Goal: Transaction & Acquisition: Purchase product/service

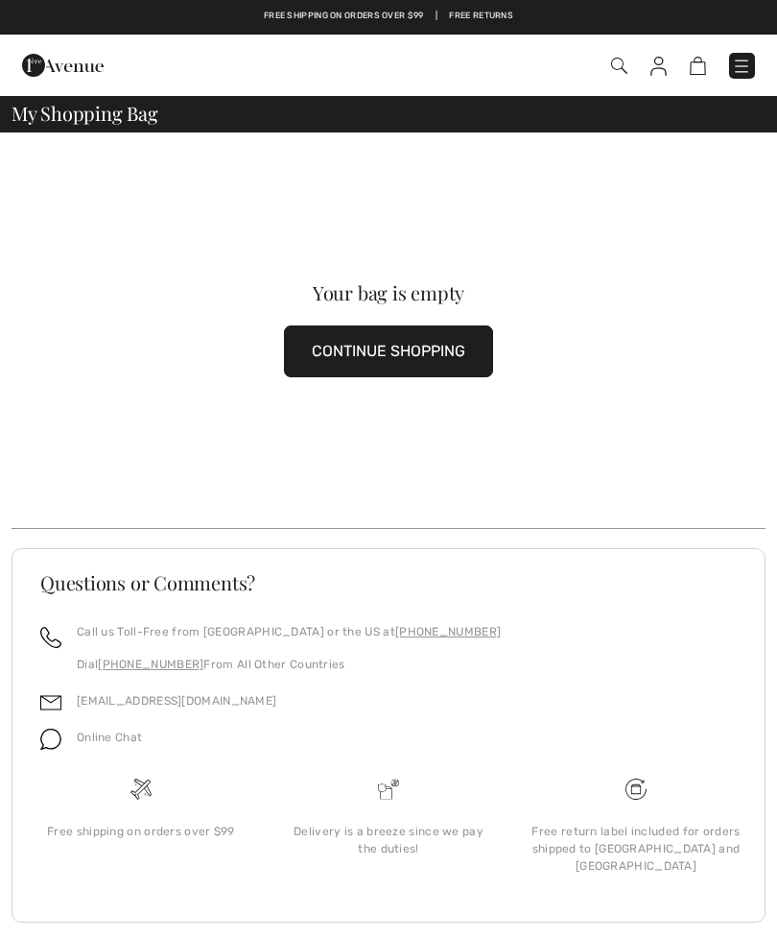
click at [429, 346] on button "CONTINUE SHOPPING" at bounding box center [388, 351] width 209 height 52
click at [441, 333] on button "CONTINUE SHOPPING" at bounding box center [388, 351] width 209 height 52
click at [430, 339] on button "CONTINUE SHOPPING" at bounding box center [388, 351] width 209 height 52
click at [426, 360] on button "CONTINUE SHOPPING" at bounding box center [388, 351] width 209 height 52
click at [419, 353] on button "CONTINUE SHOPPING" at bounding box center [388, 351] width 209 height 52
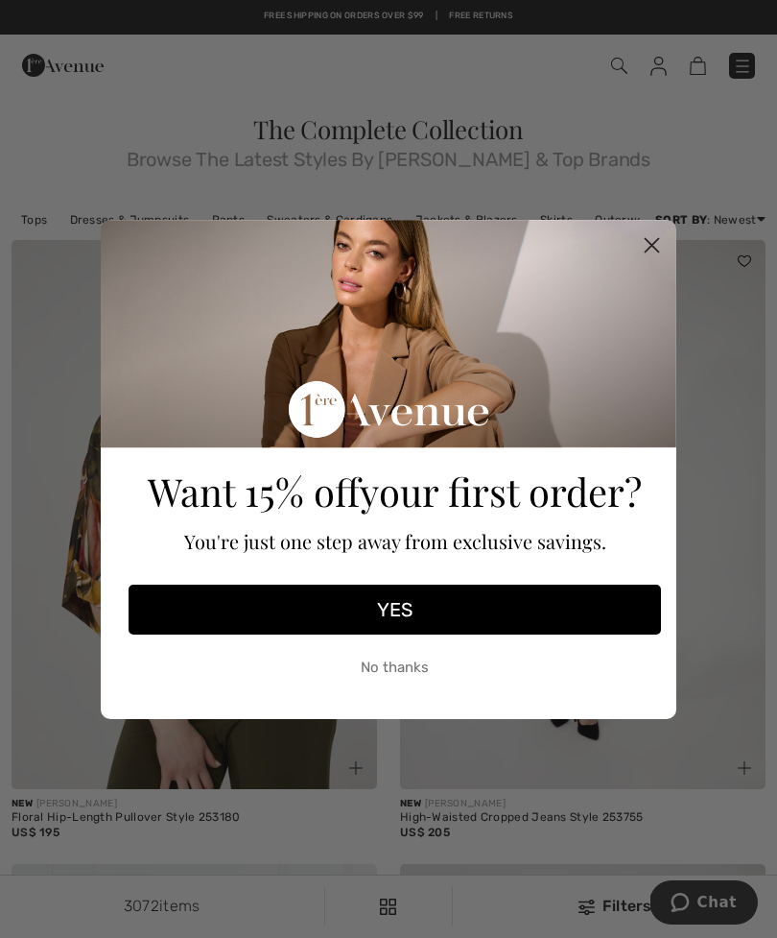
click at [643, 245] on circle "Close dialog" at bounding box center [652, 244] width 32 height 32
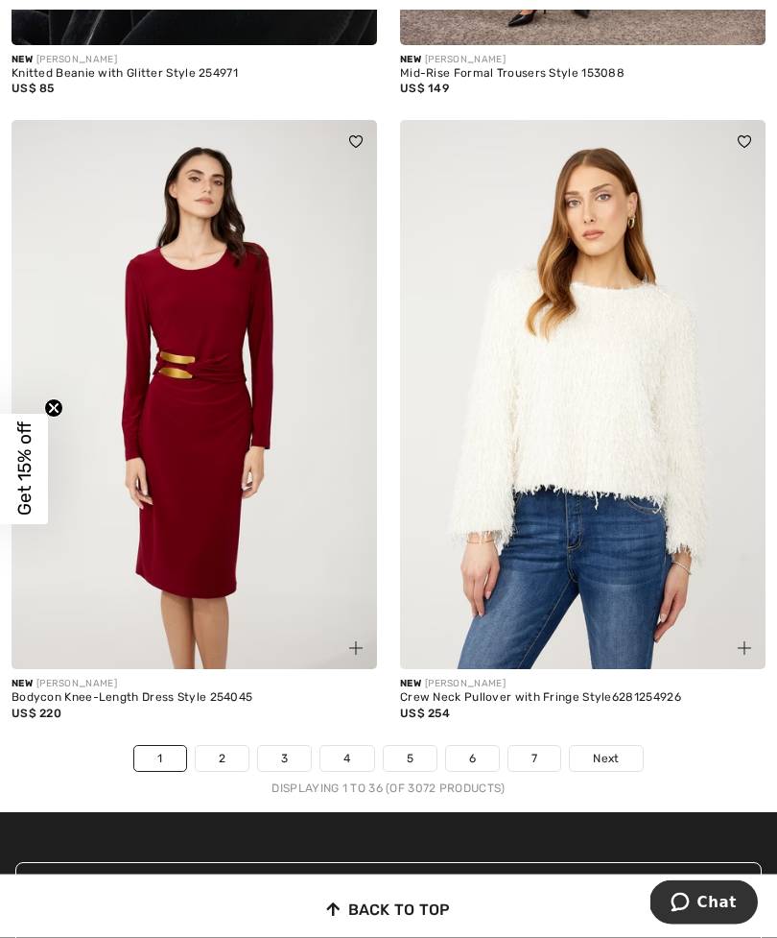
scroll to position [11227, 0]
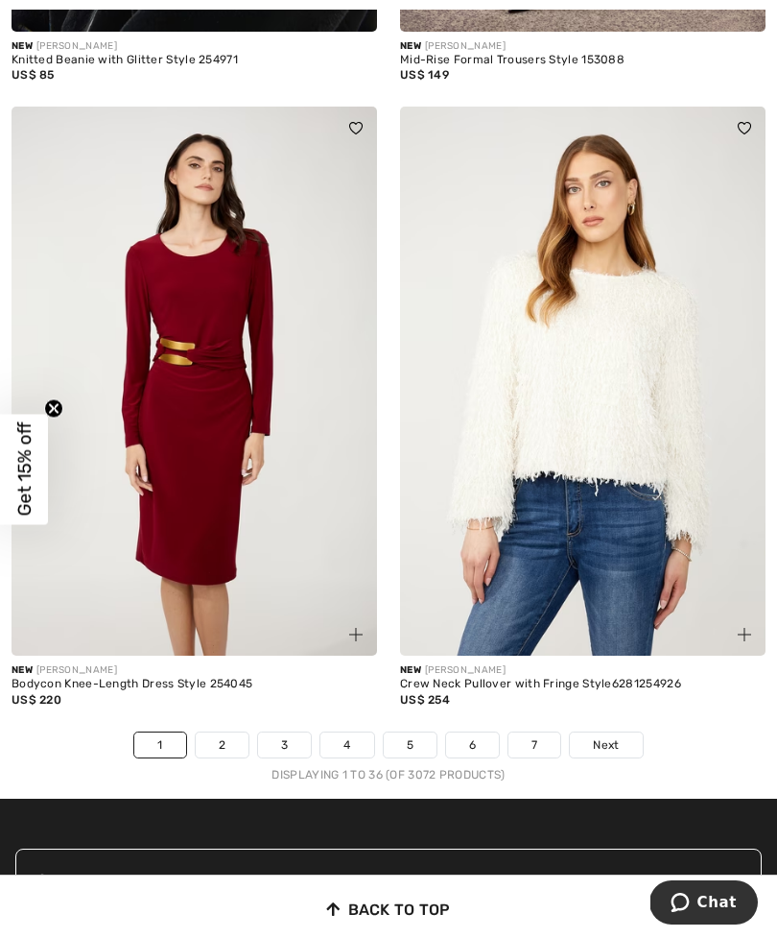
click at [622, 735] on link "Next" at bounding box center [606, 744] width 72 height 25
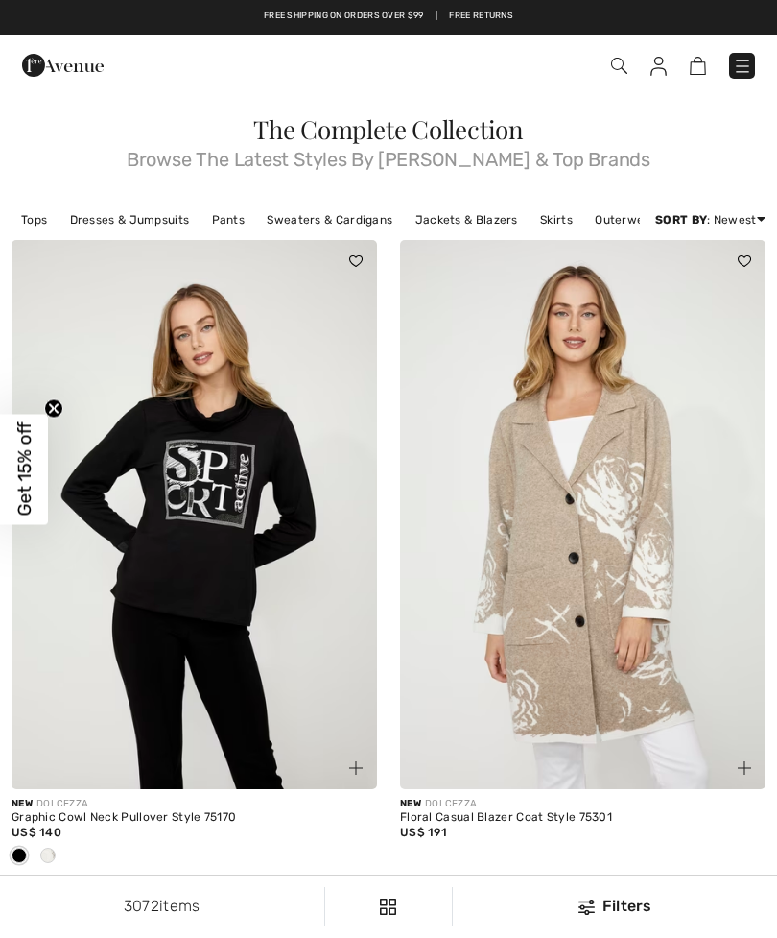
checkbox input "true"
click at [138, 214] on link "Dresses & Jumpsuits" at bounding box center [129, 219] width 139 height 25
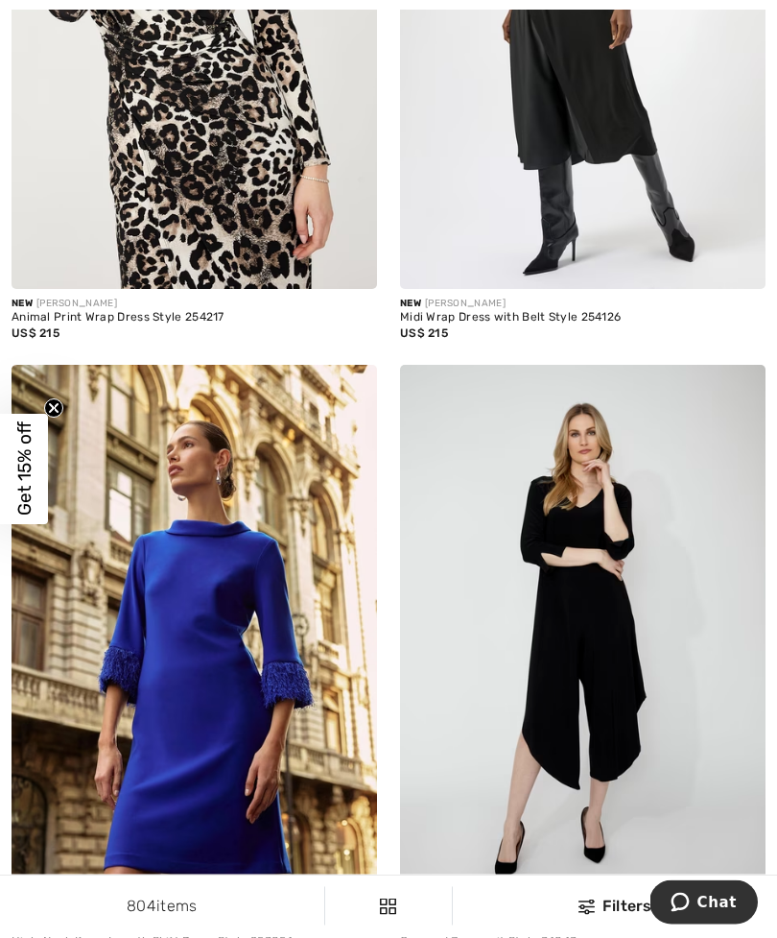
scroll to position [5074, 0]
click at [212, 687] on img at bounding box center [195, 639] width 366 height 549
click at [200, 563] on img at bounding box center [195, 639] width 366 height 549
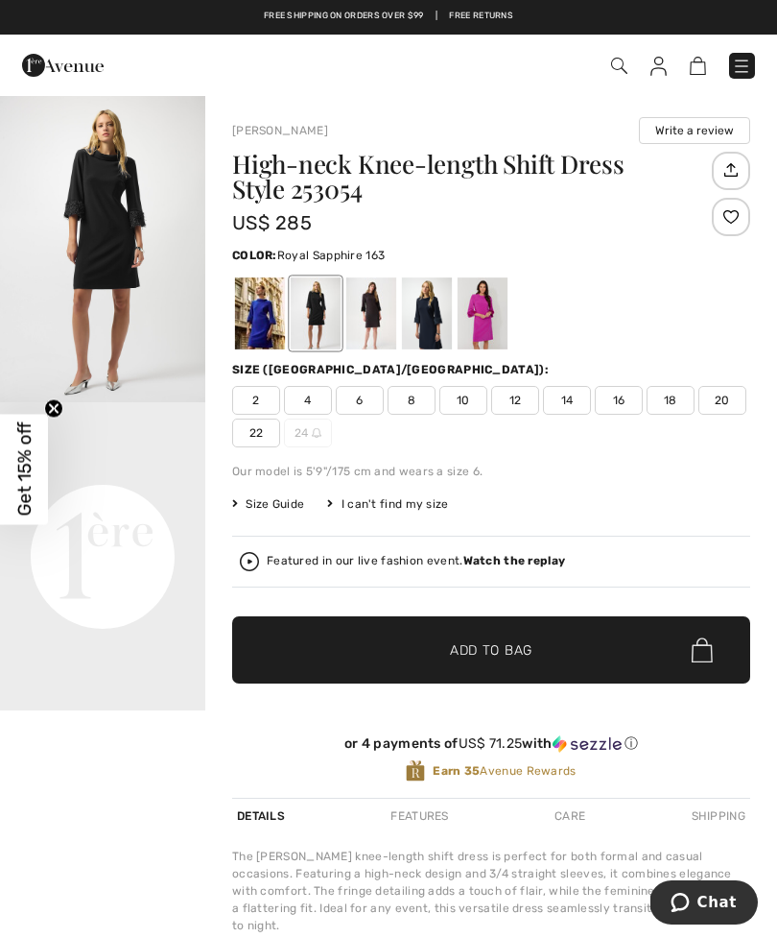
click at [259, 311] on div at bounding box center [260, 313] width 50 height 72
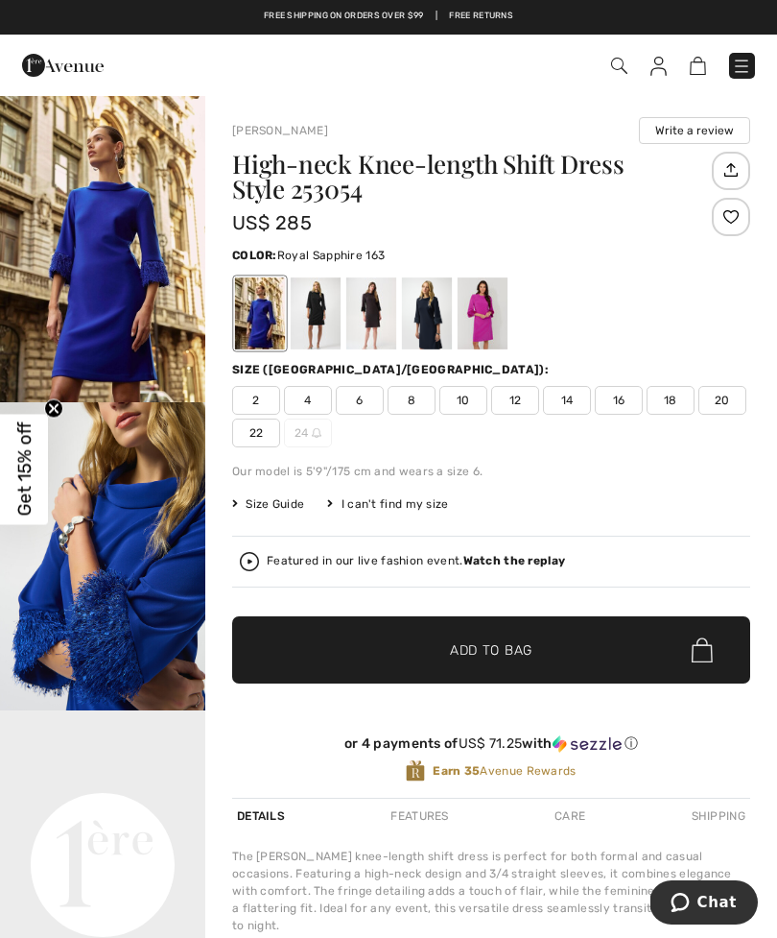
click at [468, 385] on div "Size (CA/US): 2 4 6 8 10 12 14 16 18 20 22 24" at bounding box center [491, 404] width 518 height 86
click at [466, 397] on span "10" at bounding box center [464, 400] width 48 height 29
click at [515, 658] on span "Add to Bag" at bounding box center [491, 650] width 83 height 20
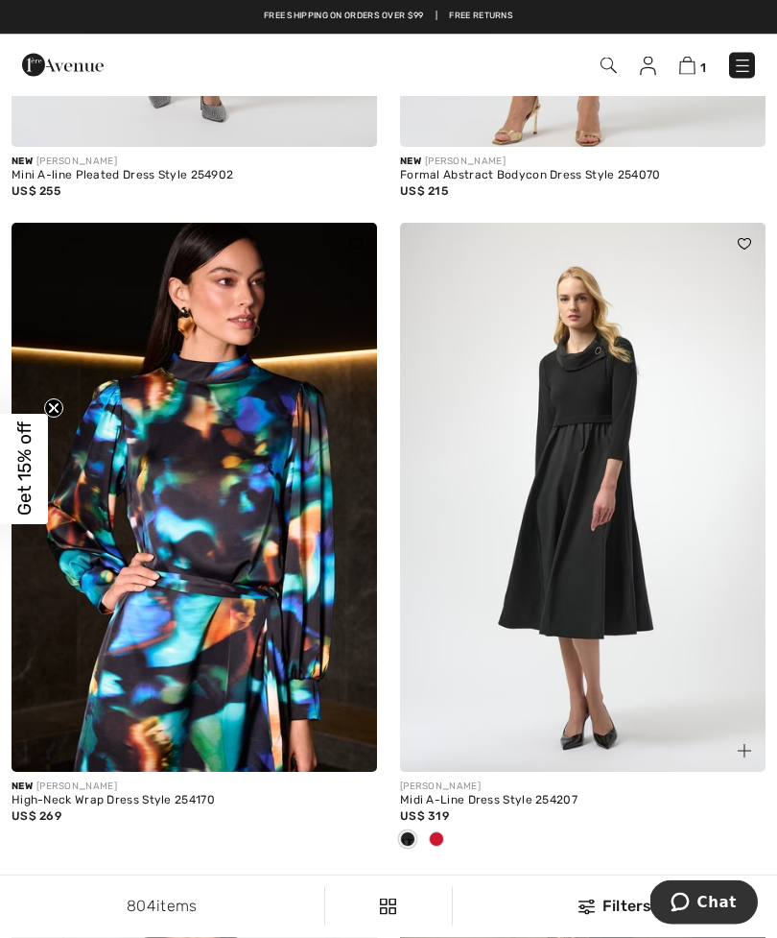
scroll to position [8560, 0]
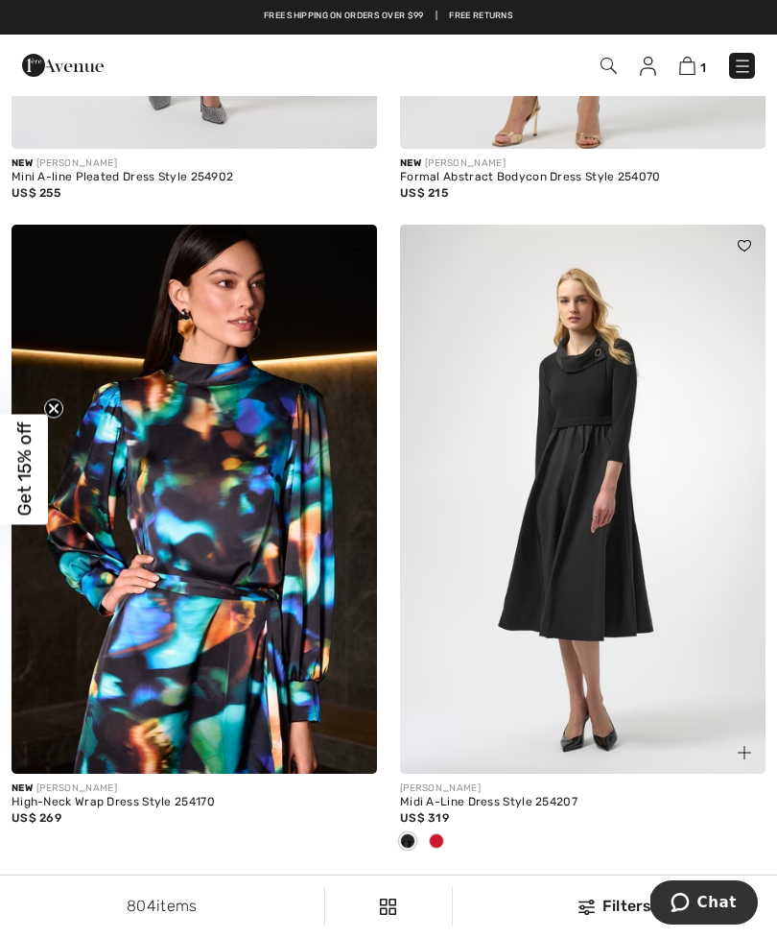
click at [600, 498] on img at bounding box center [583, 499] width 366 height 549
click at [596, 427] on img at bounding box center [583, 499] width 366 height 549
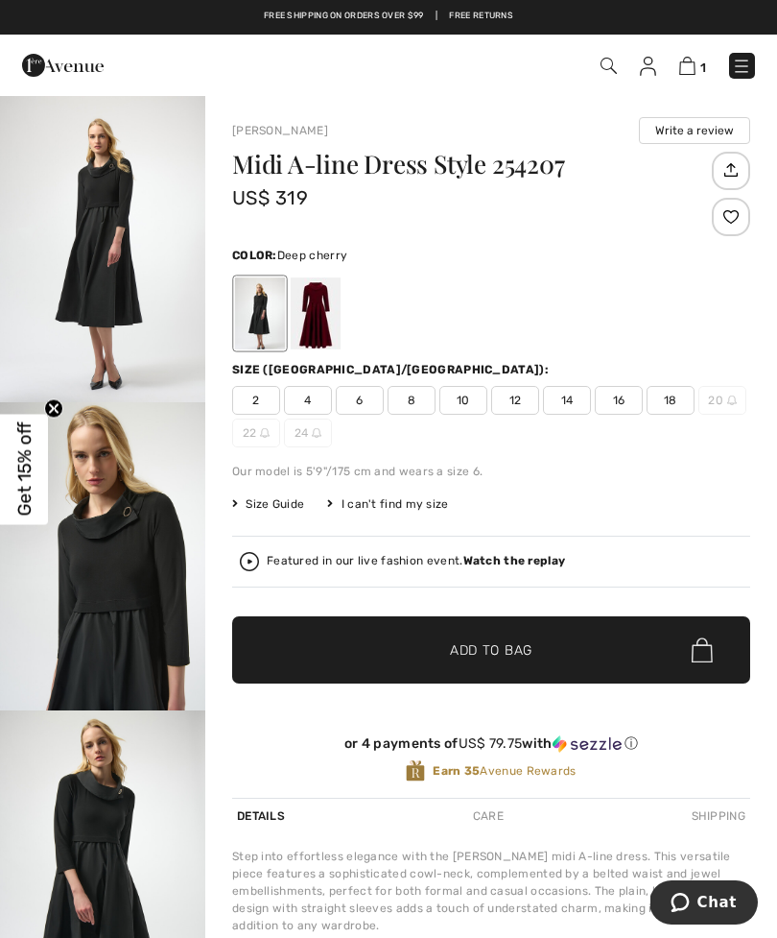
click at [324, 308] on div at bounding box center [316, 313] width 50 height 72
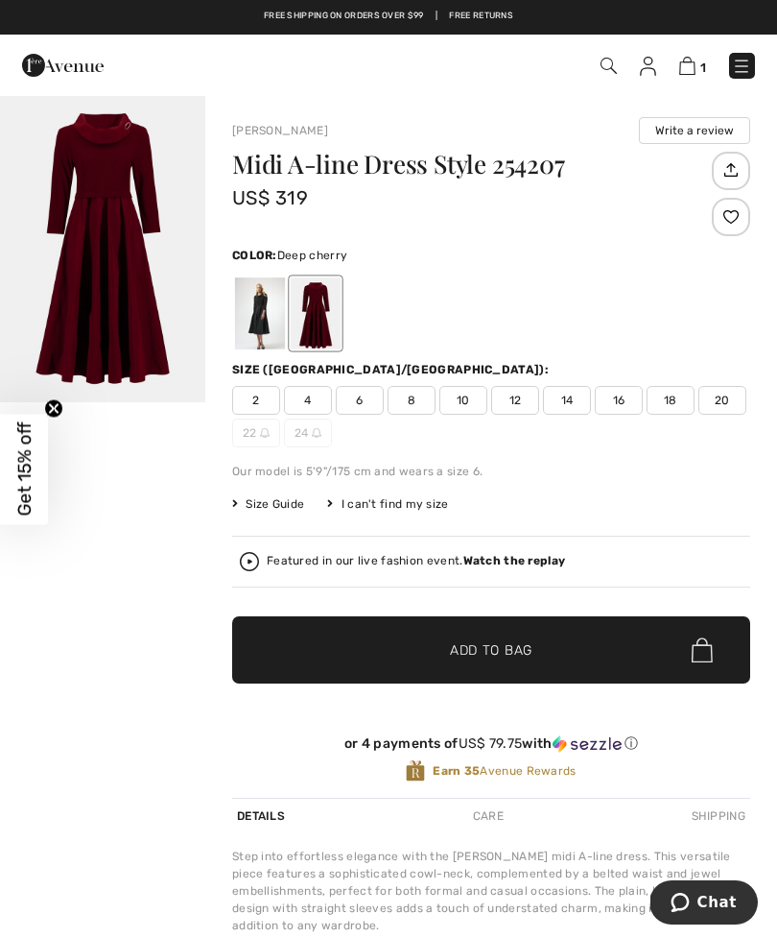
click at [472, 387] on span "10" at bounding box center [464, 400] width 48 height 29
click at [523, 653] on span "Add to Bag" at bounding box center [491, 650] width 83 height 20
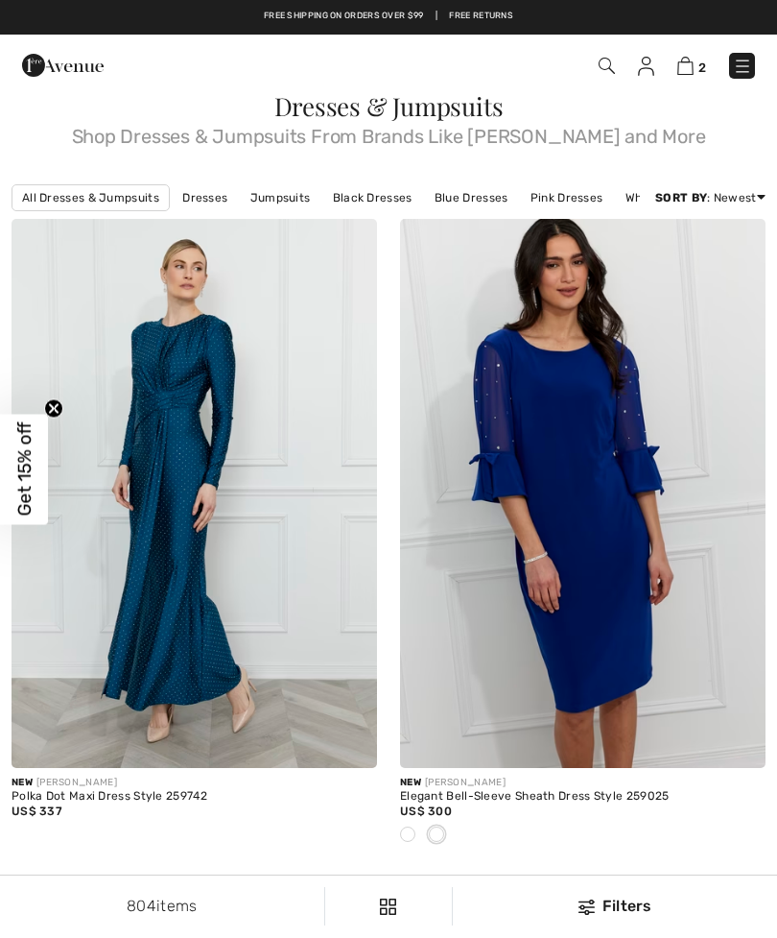
checkbox input "true"
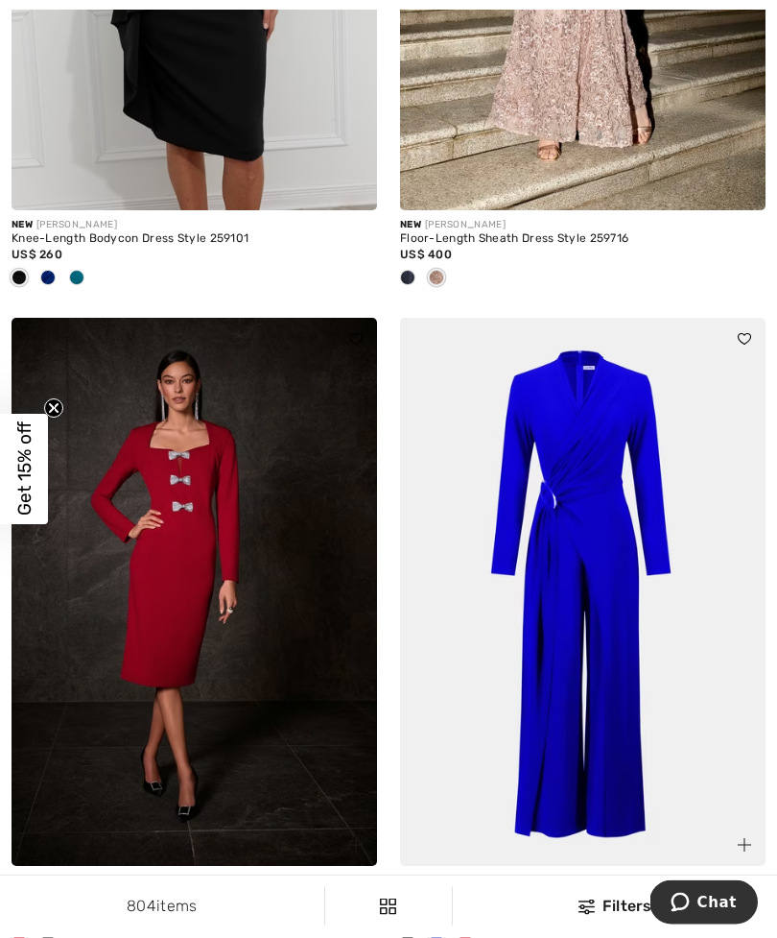
scroll to position [9780, 0]
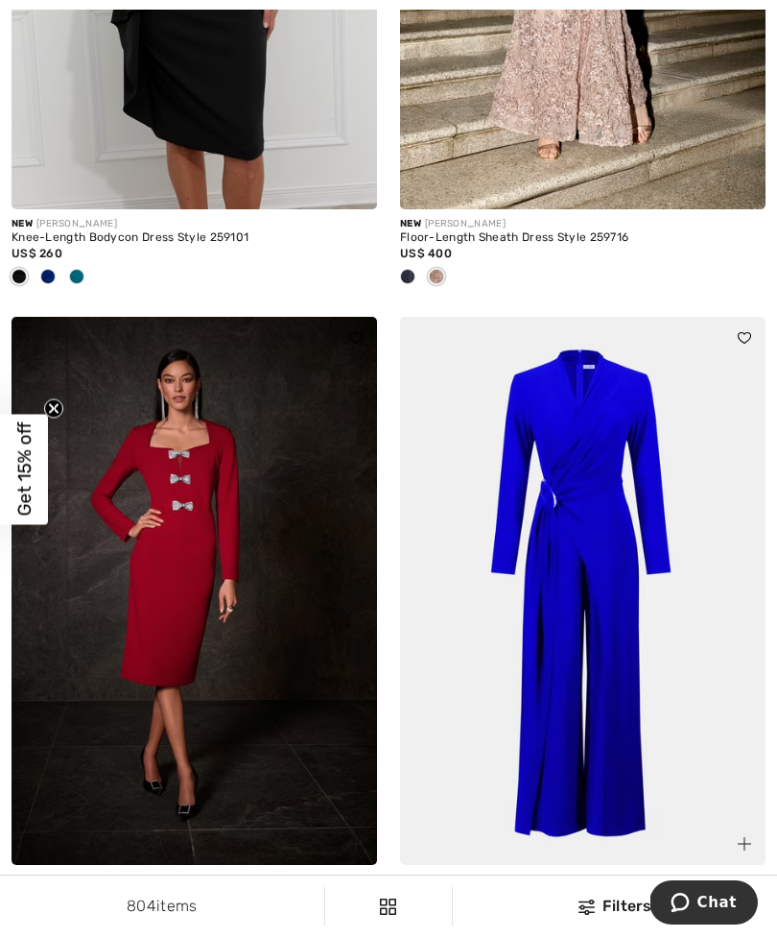
click at [206, 556] on img at bounding box center [195, 591] width 366 height 549
click at [183, 474] on img at bounding box center [195, 591] width 366 height 549
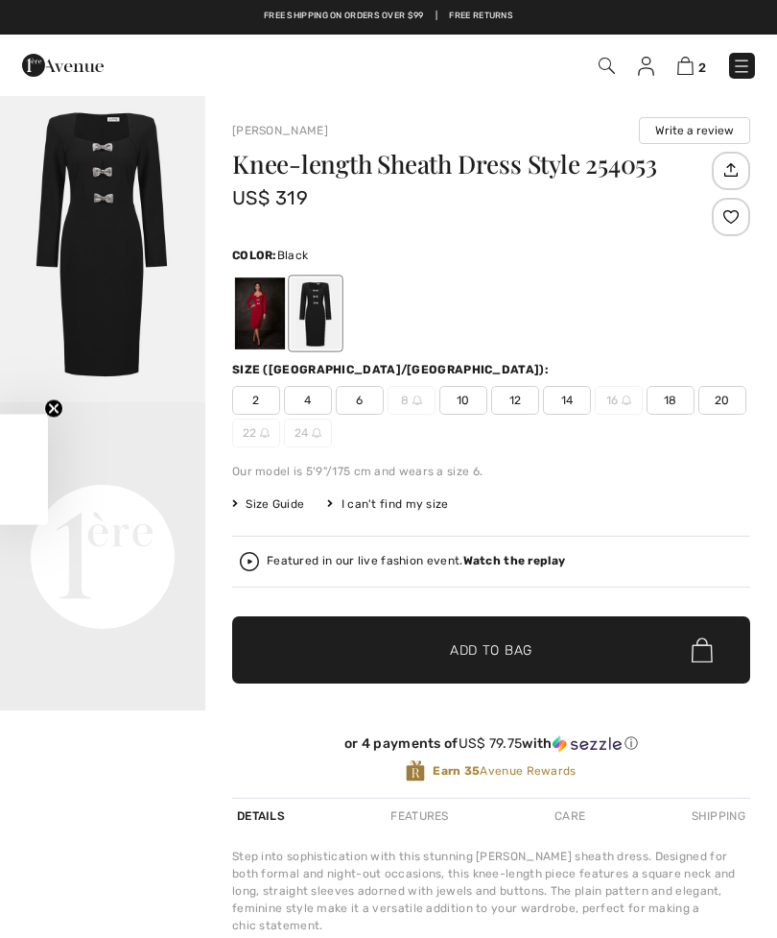
checkbox input "true"
click at [259, 313] on div at bounding box center [260, 313] width 50 height 72
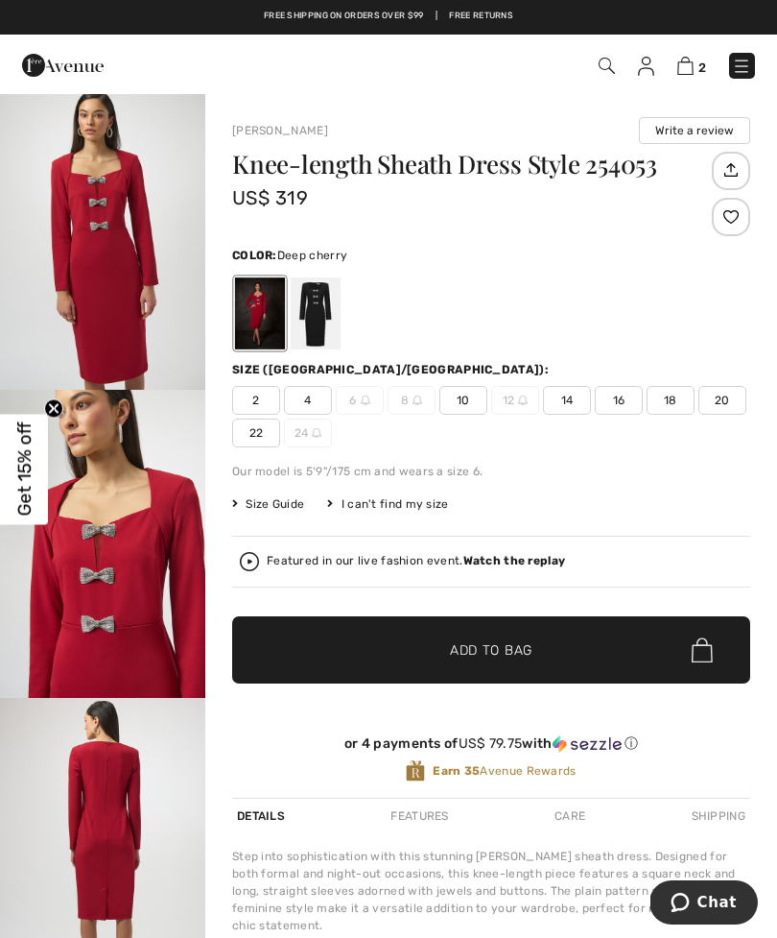
scroll to position [938, 0]
click at [462, 400] on span "10" at bounding box center [464, 400] width 48 height 29
click at [504, 654] on span "Add to Bag" at bounding box center [491, 650] width 83 height 20
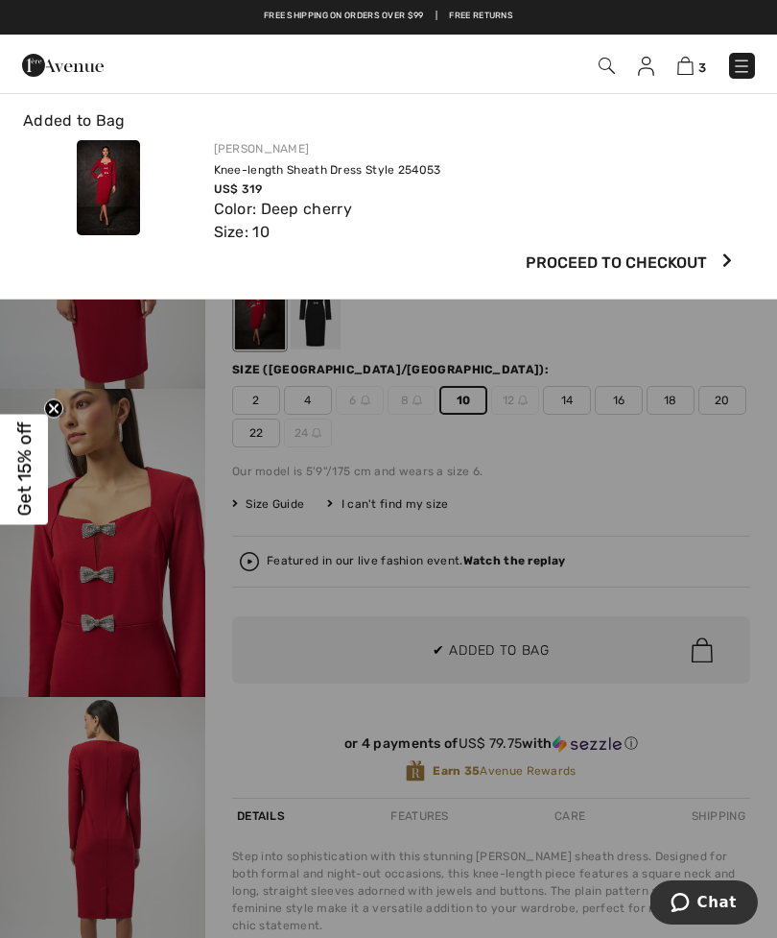
scroll to position [0, 0]
